Goal: Task Accomplishment & Management: Manage account settings

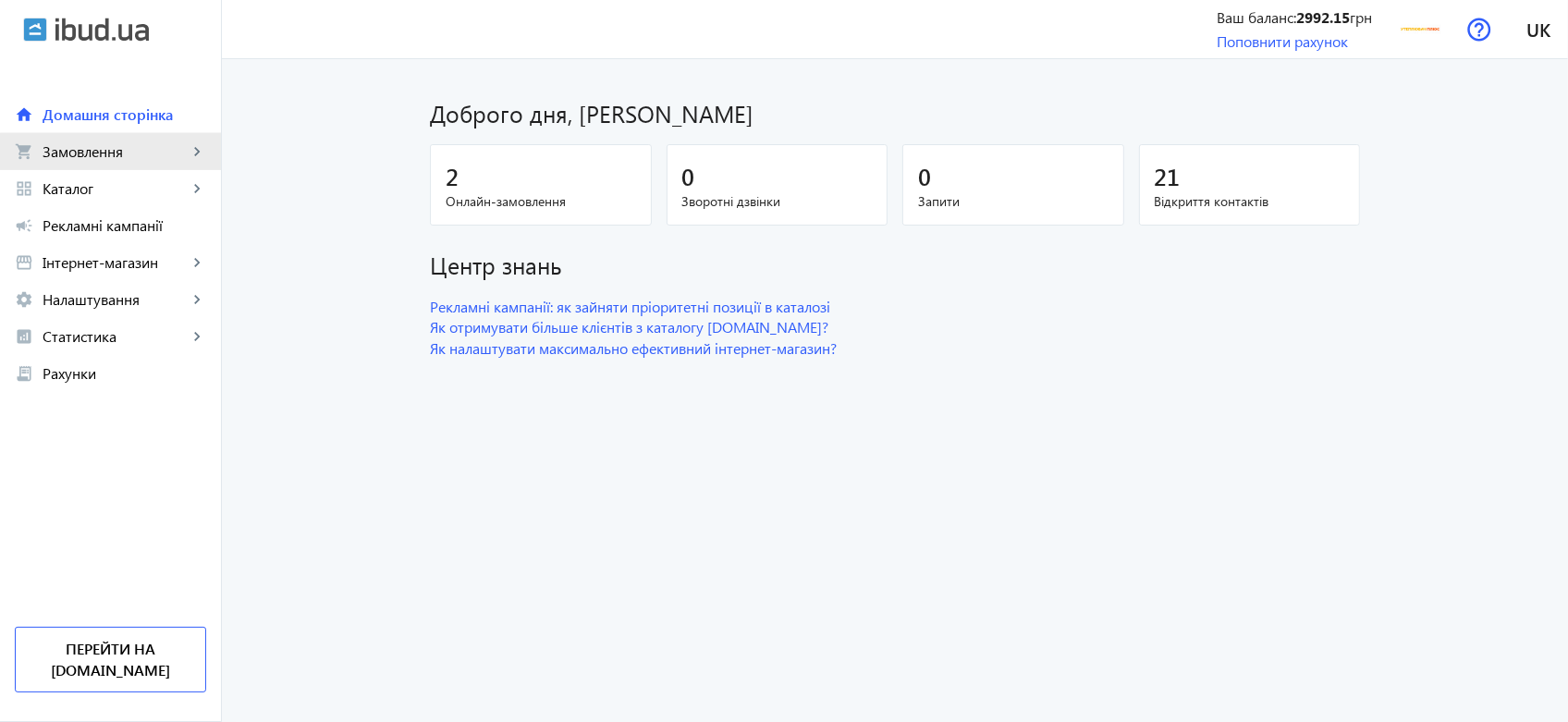
click at [164, 163] on link "shopping_cart Замовлення keyboard_arrow_right" at bounding box center [111, 152] width 221 height 37
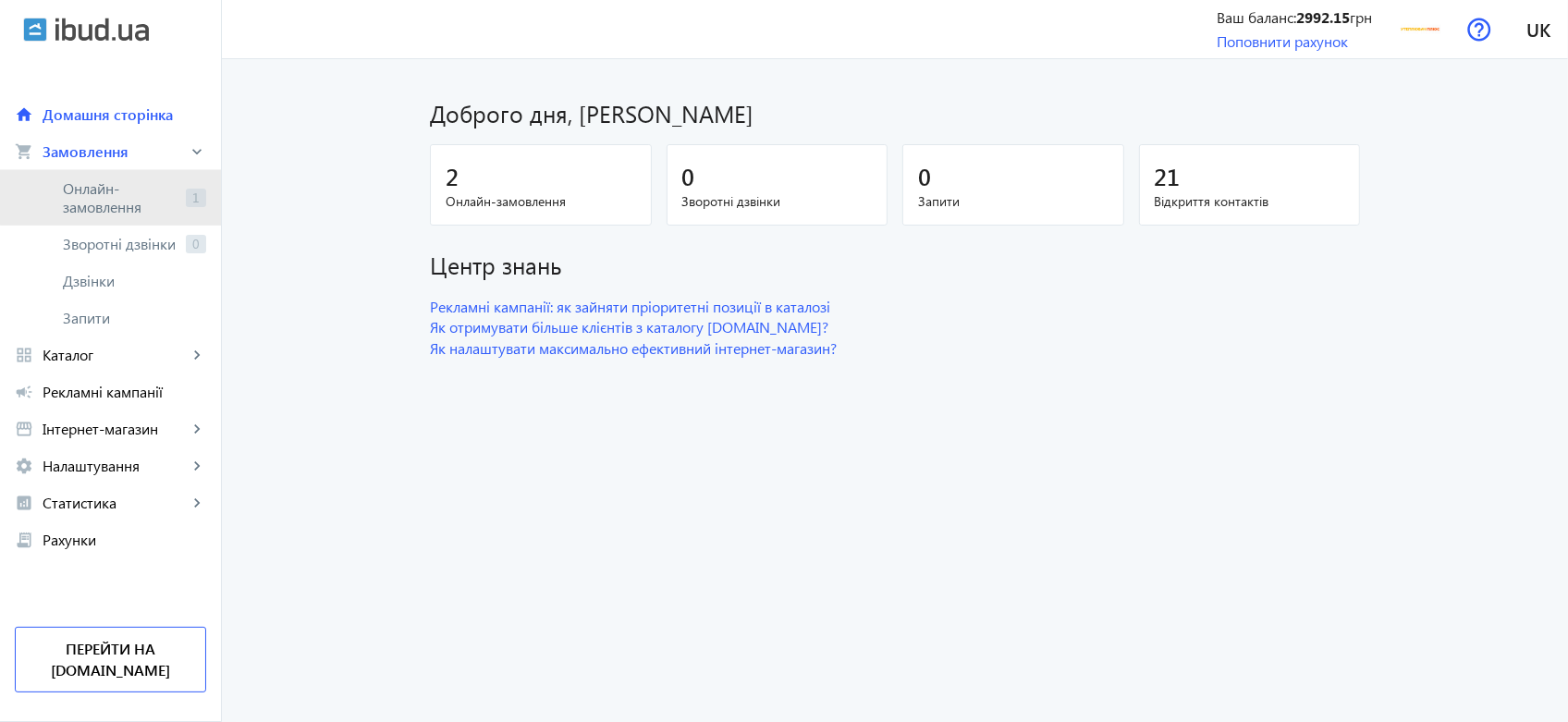
click at [167, 194] on span "Онлайн-замовлення" at bounding box center [121, 197] width 116 height 37
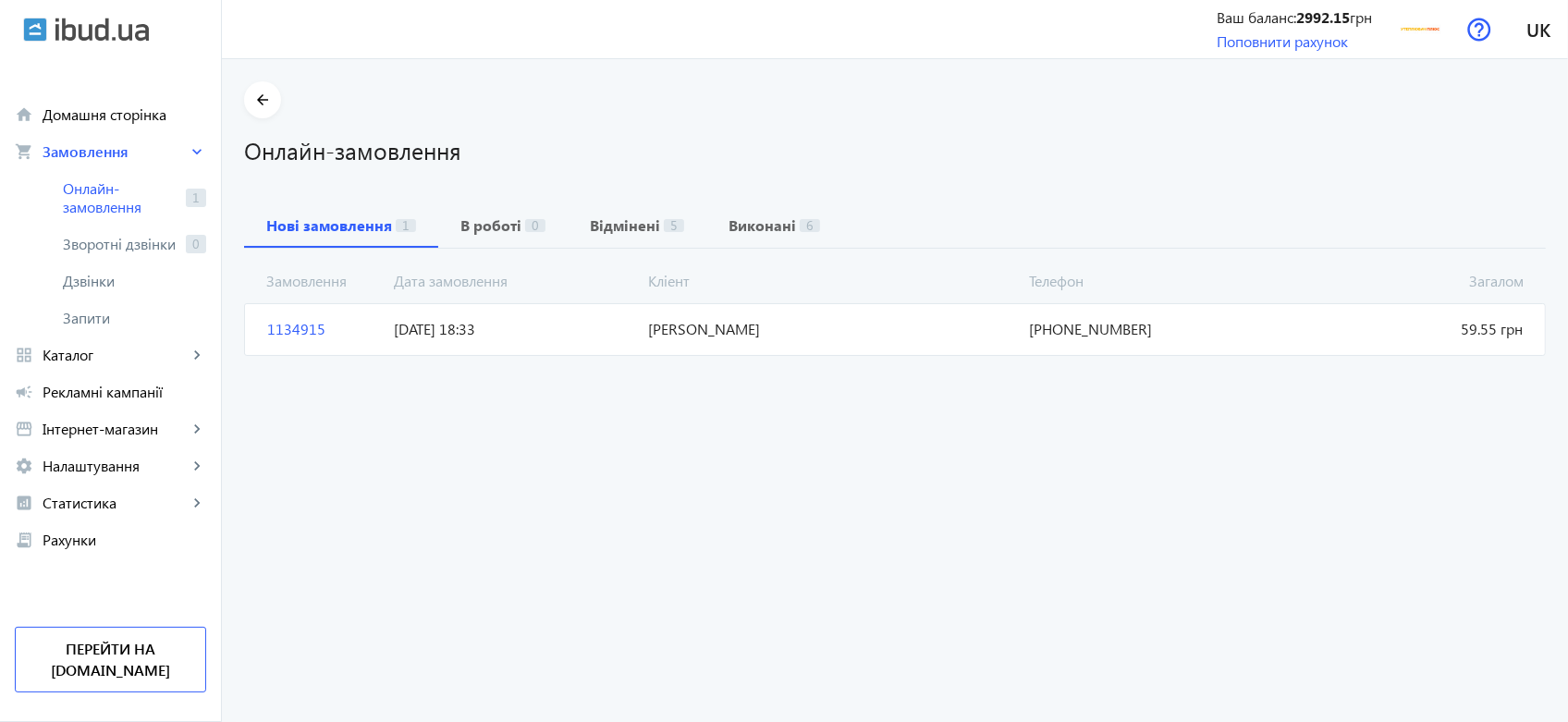
click at [694, 331] on span "[PERSON_NAME]" at bounding box center [831, 329] width 381 height 20
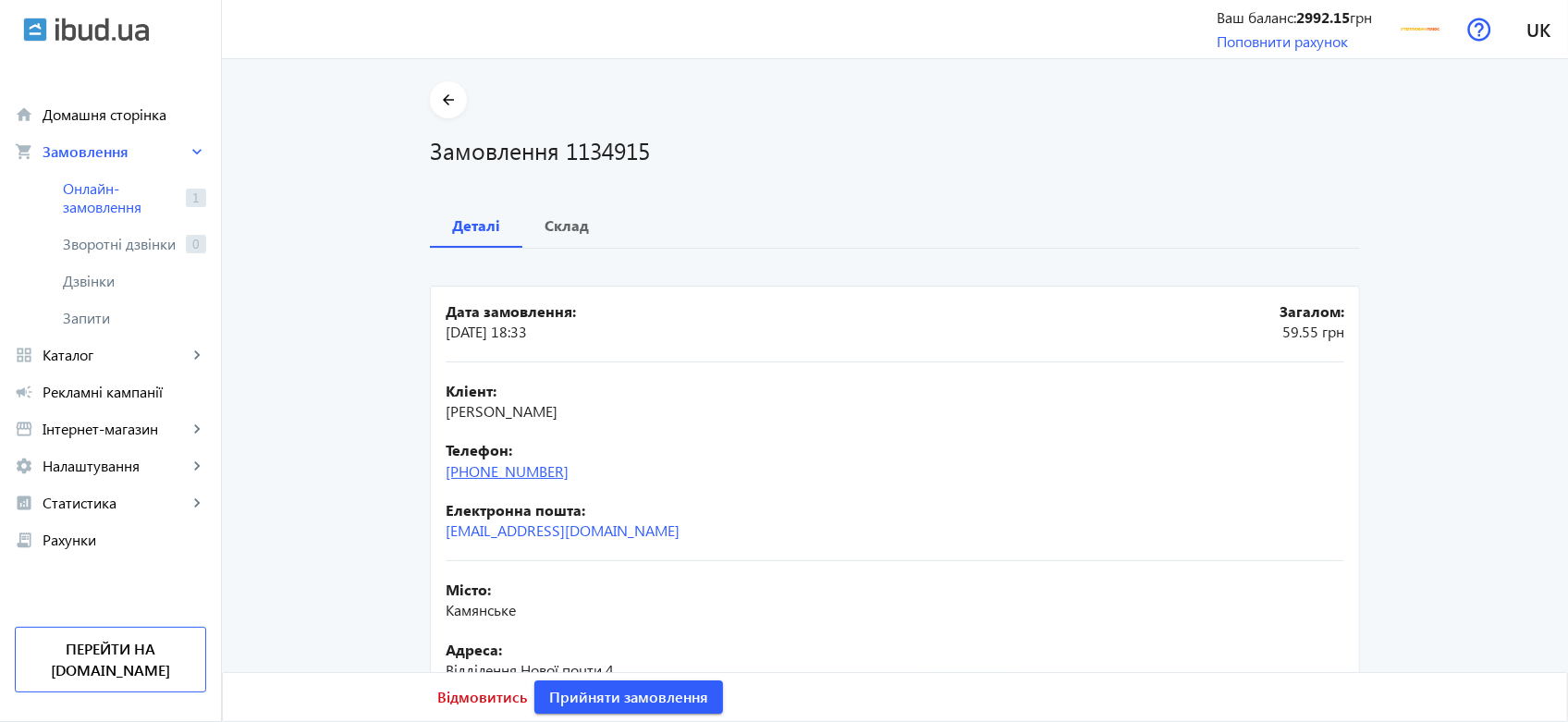
click at [536, 472] on link "[PHONE_NUMBER]" at bounding box center [506, 471] width 123 height 19
click at [710, 435] on div "Кліент: [PERSON_NAME] Телефон: [PHONE_NUMBER] Електронна пошта: [EMAIL_ADDRESS]…" at bounding box center [895, 462] width 899 height 198
drag, startPoint x: 539, startPoint y: 475, endPoint x: 472, endPoint y: 479, distance: 67.1
click at [472, 479] on div "Телефон: [PHONE_NUMBER]" at bounding box center [895, 461] width 899 height 42
copy link "063)[PHONE_NUMBER]"
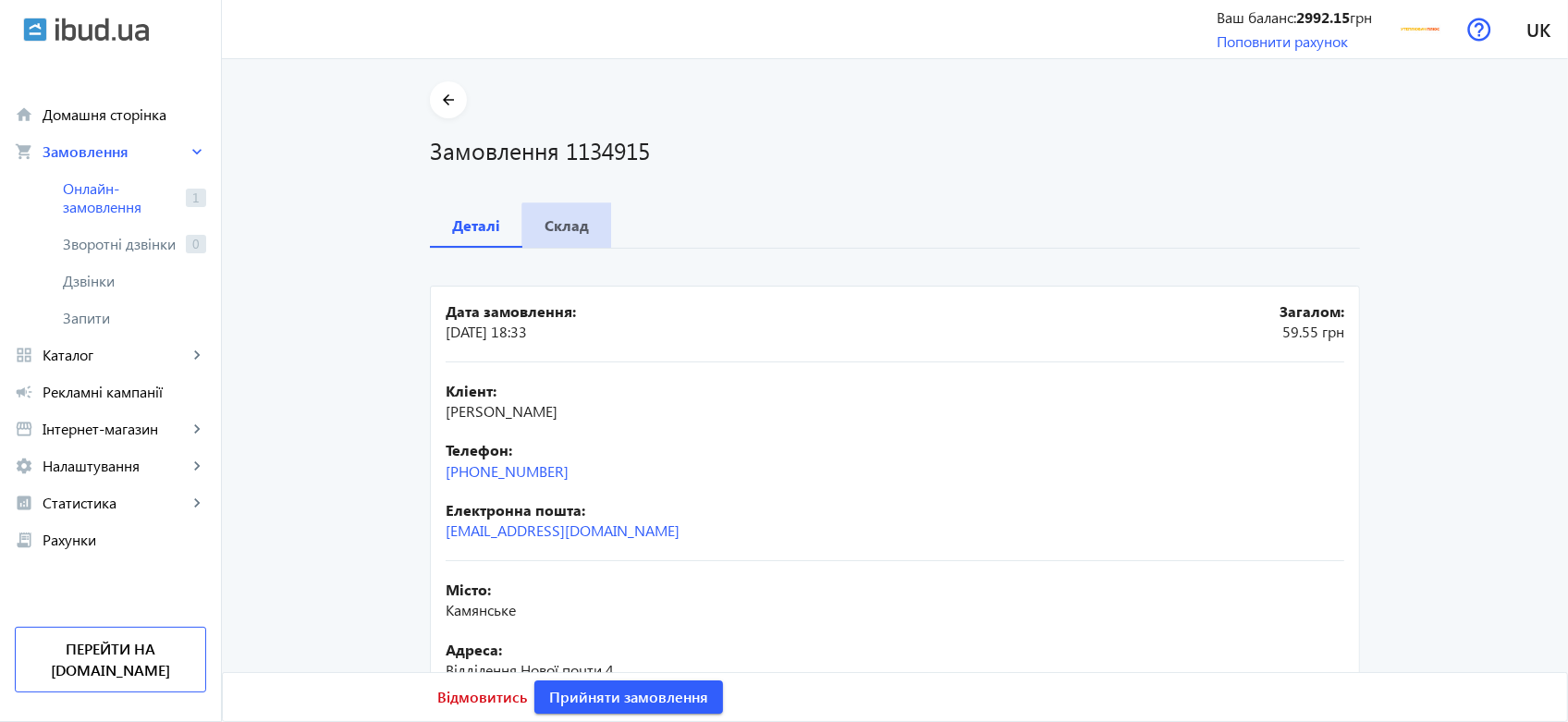
click at [565, 236] on span "Склад" at bounding box center [566, 225] width 45 height 45
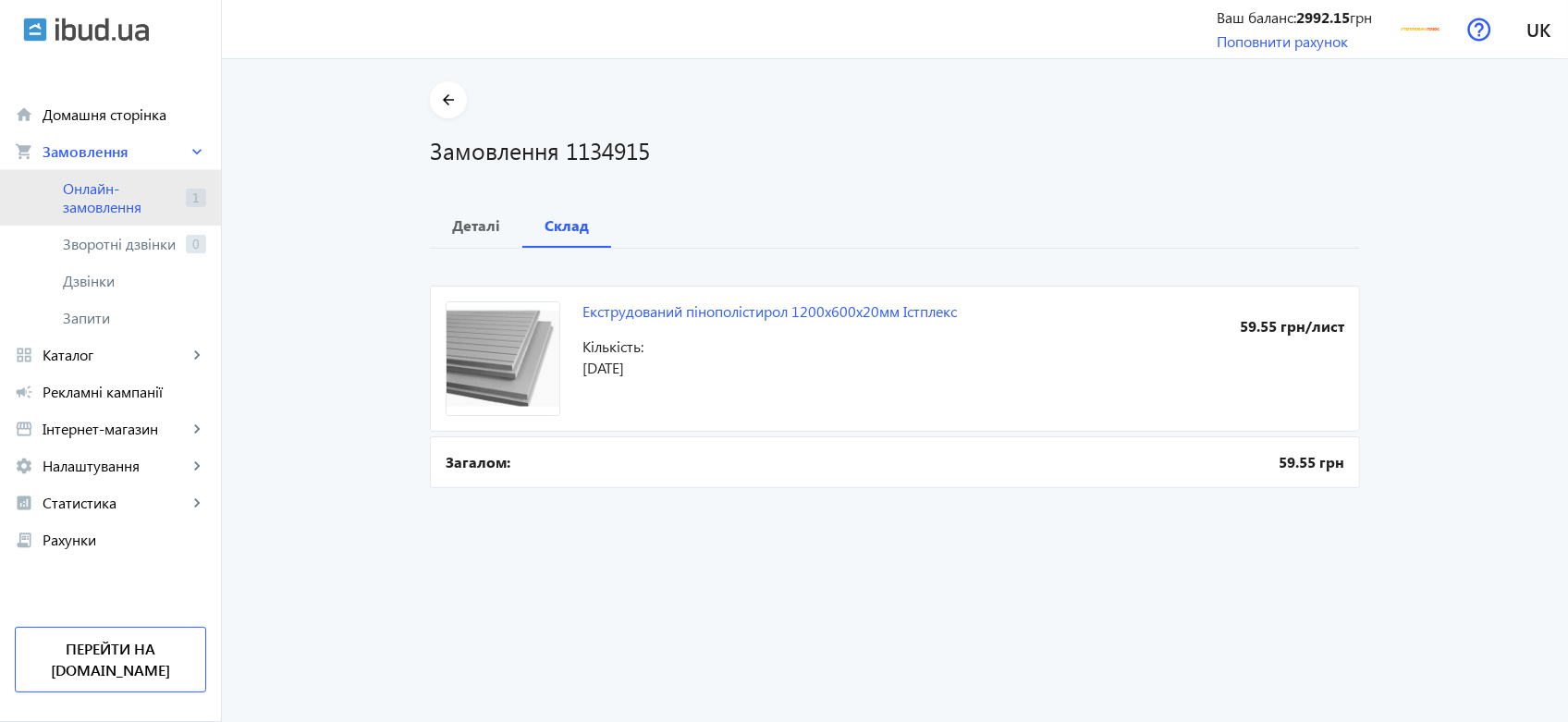
click at [146, 208] on span "Онлайн-замовлення" at bounding box center [121, 197] width 116 height 37
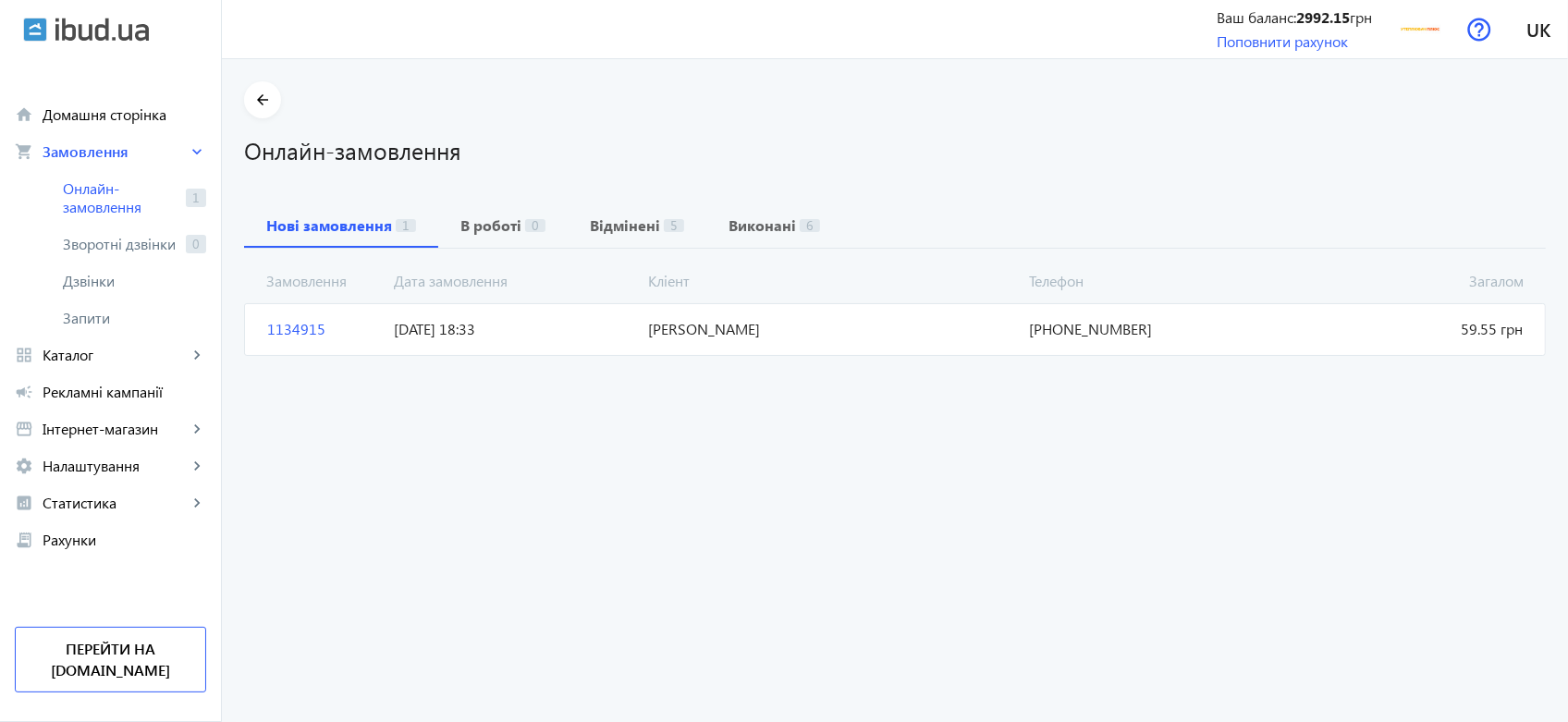
click at [805, 320] on span "[PERSON_NAME]" at bounding box center [831, 329] width 381 height 20
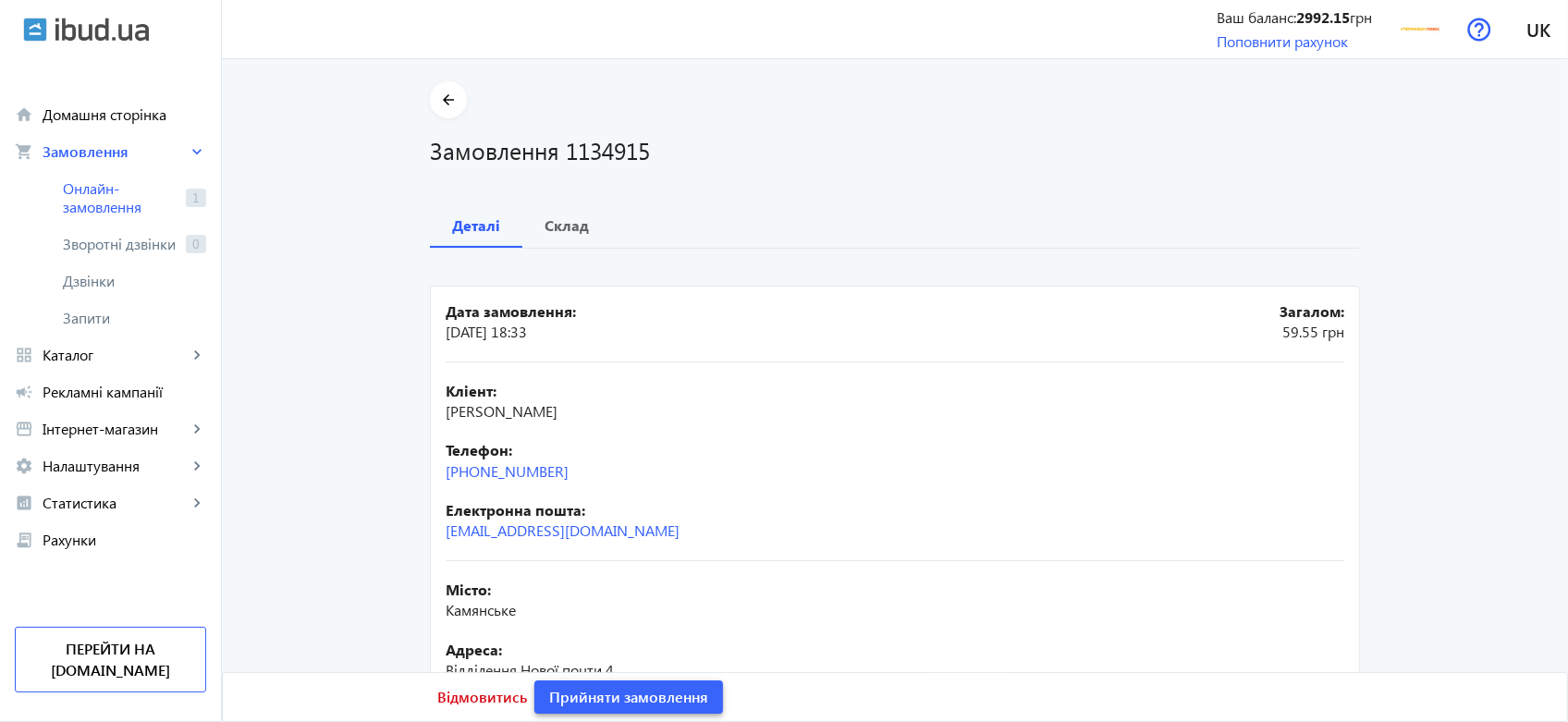
click at [689, 695] on span "Прийняти замовлення" at bounding box center [629, 697] width 159 height 20
